Goal: Task Accomplishment & Management: Use online tool/utility

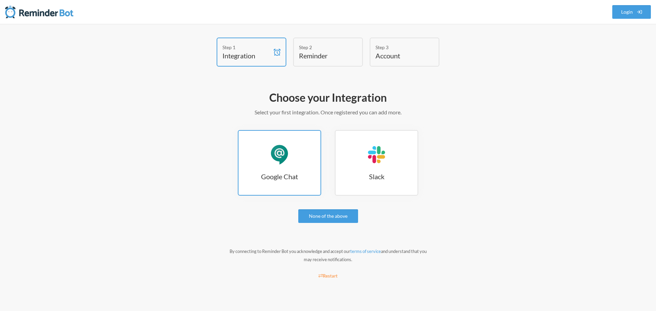
click at [266, 160] on link "Google Chat Google Chat" at bounding box center [279, 163] width 83 height 66
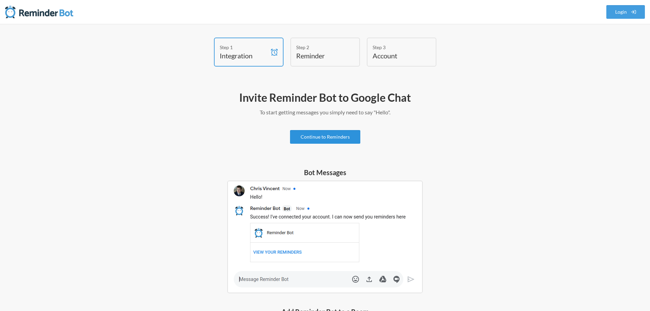
click at [297, 139] on link "Continue to Reminders" at bounding box center [325, 137] width 70 height 14
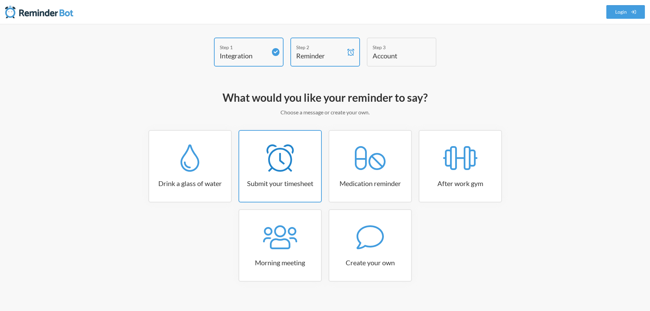
click at [276, 165] on icon at bounding box center [280, 157] width 27 height 27
select select "15:30:00"
select select "true"
select select "16:30:00"
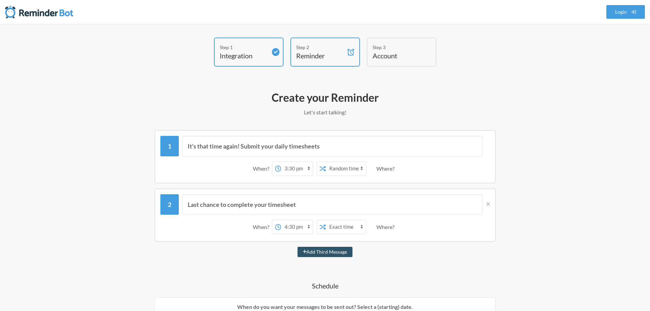
click at [309, 167] on select "12:00 am 12:15 am 12:30 am 12:45 am 1:00 am 1:15 am 1:30 am 1:45 am 2:00 am 2:1…" at bounding box center [297, 169] width 32 height 14
select select "17:00:00"
click at [281, 162] on select "12:00 am 12:15 am 12:30 am 12:45 am 1:00 am 1:15 am 1:30 am 1:45 am 2:00 am 2:1…" at bounding box center [297, 169] width 32 height 14
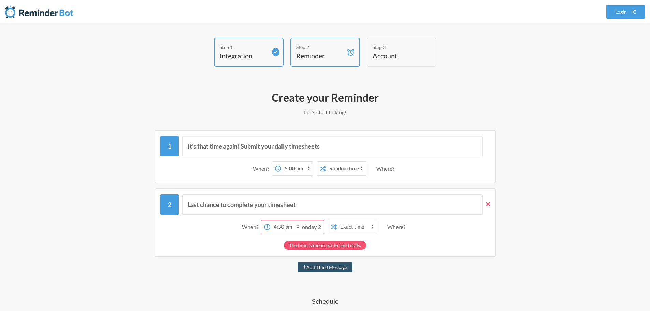
click at [490, 203] on icon at bounding box center [489, 204] width 4 height 6
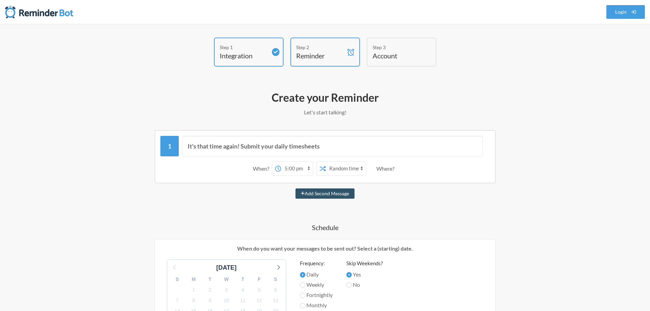
click at [386, 169] on div "Where?" at bounding box center [387, 168] width 21 height 14
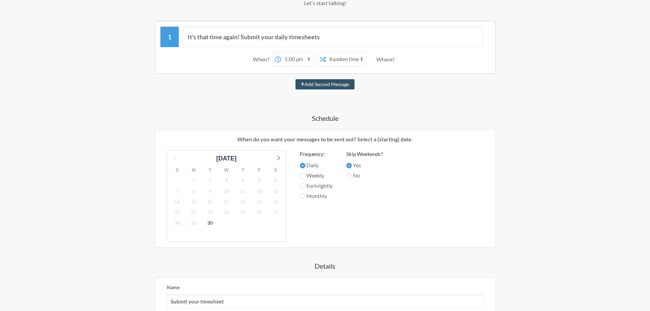
scroll to position [171, 0]
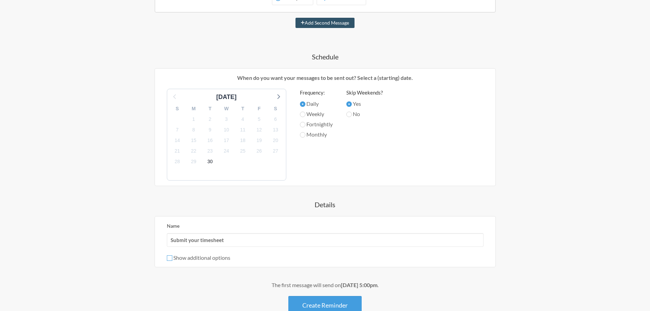
drag, startPoint x: 169, startPoint y: 259, endPoint x: 310, endPoint y: 245, distance: 141.4
click at [173, 259] on label "Show additional options" at bounding box center [199, 257] width 64 height 6
click at [172, 259] on input "Show additional options" at bounding box center [169, 257] width 5 height 5
checkbox input "true"
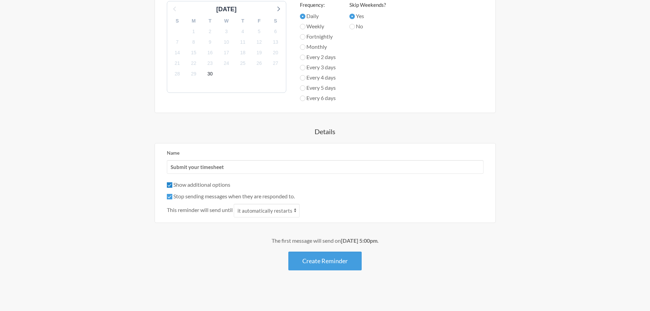
scroll to position [259, 0]
click at [329, 267] on button "Create Reminder" at bounding box center [325, 260] width 73 height 19
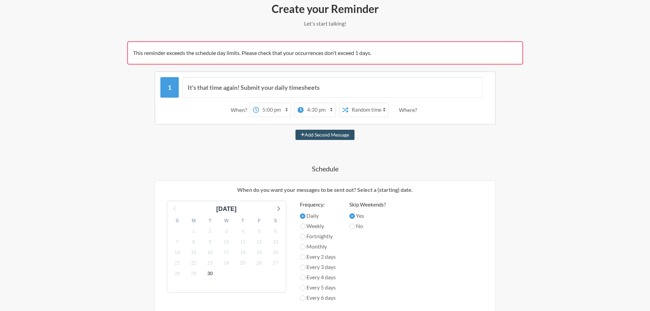
scroll to position [84, 0]
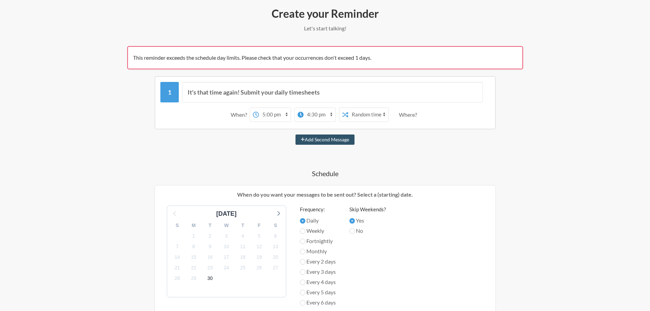
click at [311, 115] on select "12:00 am 12:15 am 12:30 am 12:45 am 1:00 am 1:15 am 1:30 am 1:45 am 2:00 am 2:1…" at bounding box center [320, 115] width 32 height 14
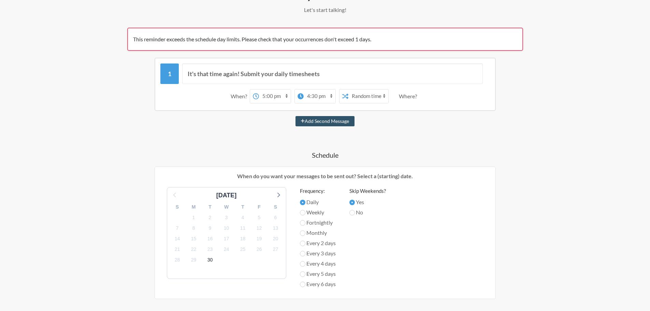
scroll to position [118, 0]
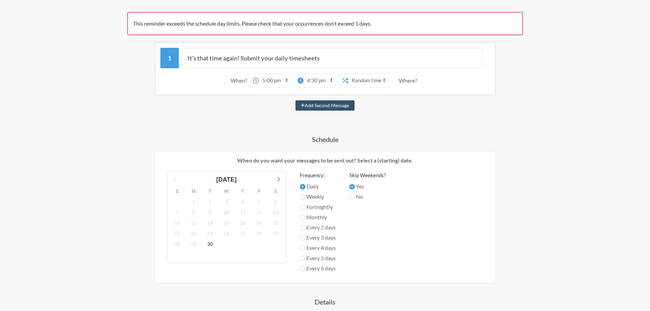
click at [330, 81] on select "12:00 am 12:15 am 12:30 am 12:45 am 1:00 am 1:15 am 1:30 am 1:45 am 2:00 am 2:1…" at bounding box center [320, 81] width 32 height 14
click at [442, 108] on div "Add Second Message" at bounding box center [325, 105] width 396 height 10
click at [381, 79] on select "Exact time Random time" at bounding box center [369, 81] width 40 height 14
click at [349, 74] on select "Exact time Random time" at bounding box center [369, 81] width 40 height 14
click at [254, 81] on icon at bounding box center [256, 81] width 6 height 6
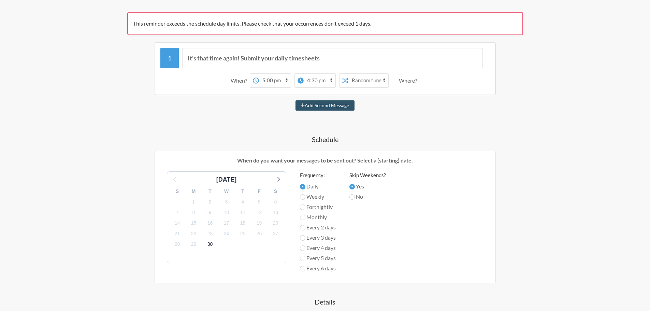
click at [259, 81] on select "12:00 am 12:15 am 12:30 am 12:45 am 1:00 am 1:15 am 1:30 am 1:45 am 2:00 am 2:1…" at bounding box center [275, 81] width 32 height 14
click at [299, 80] on icon at bounding box center [301, 81] width 6 height 6
click at [291, 80] on select "12:00 am 12:15 am 12:30 am 12:45 am 1:00 am 1:15 am 1:30 am 1:45 am 2:00 am 2:1…" at bounding box center [275, 81] width 32 height 14
drag, startPoint x: 274, startPoint y: 81, endPoint x: 234, endPoint y: 102, distance: 44.9
click at [234, 102] on div "Add Second Message" at bounding box center [325, 105] width 396 height 10
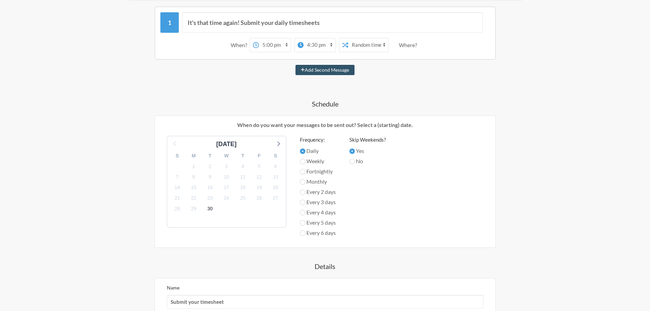
scroll to position [289, 0]
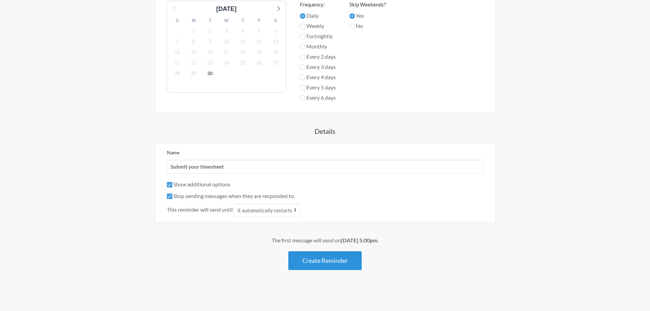
click at [318, 263] on button "Create Reminder" at bounding box center [325, 260] width 73 height 19
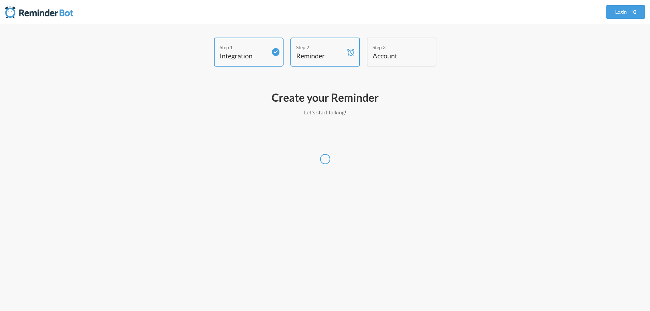
scroll to position [0, 0]
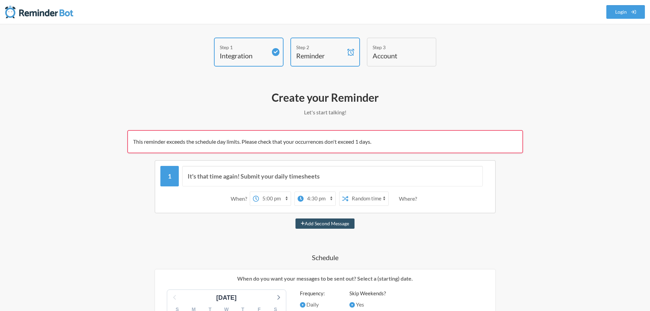
click at [280, 141] on span "This reminder exceeds the schedule day limits. Please check that your occurrenc…" at bounding box center [252, 141] width 238 height 6
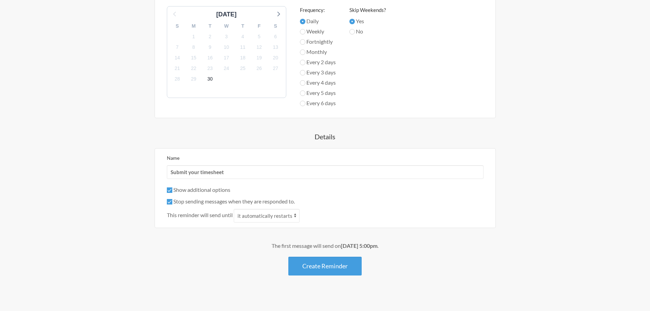
scroll to position [289, 0]
